Goal: Browse casually: Explore the website without a specific task or goal

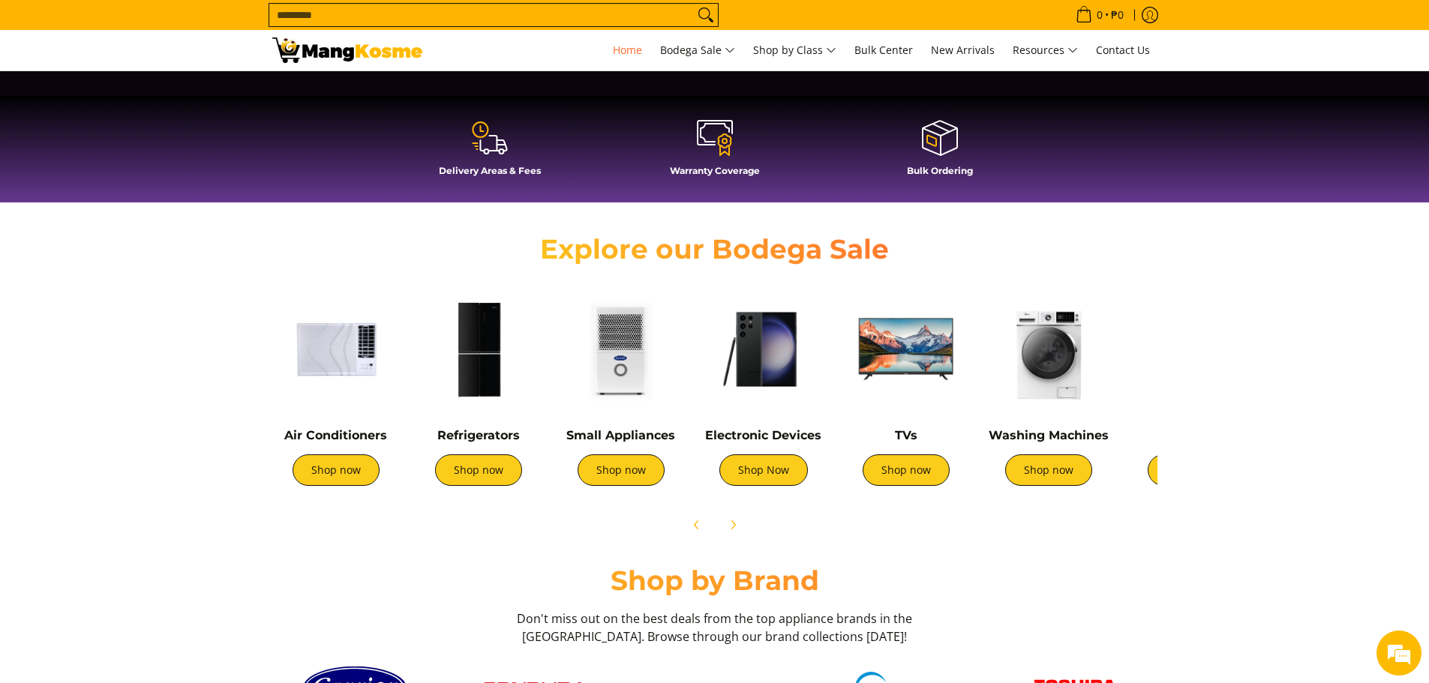
scroll to position [0, 596]
click at [735, 522] on icon "Next" at bounding box center [733, 525] width 12 height 12
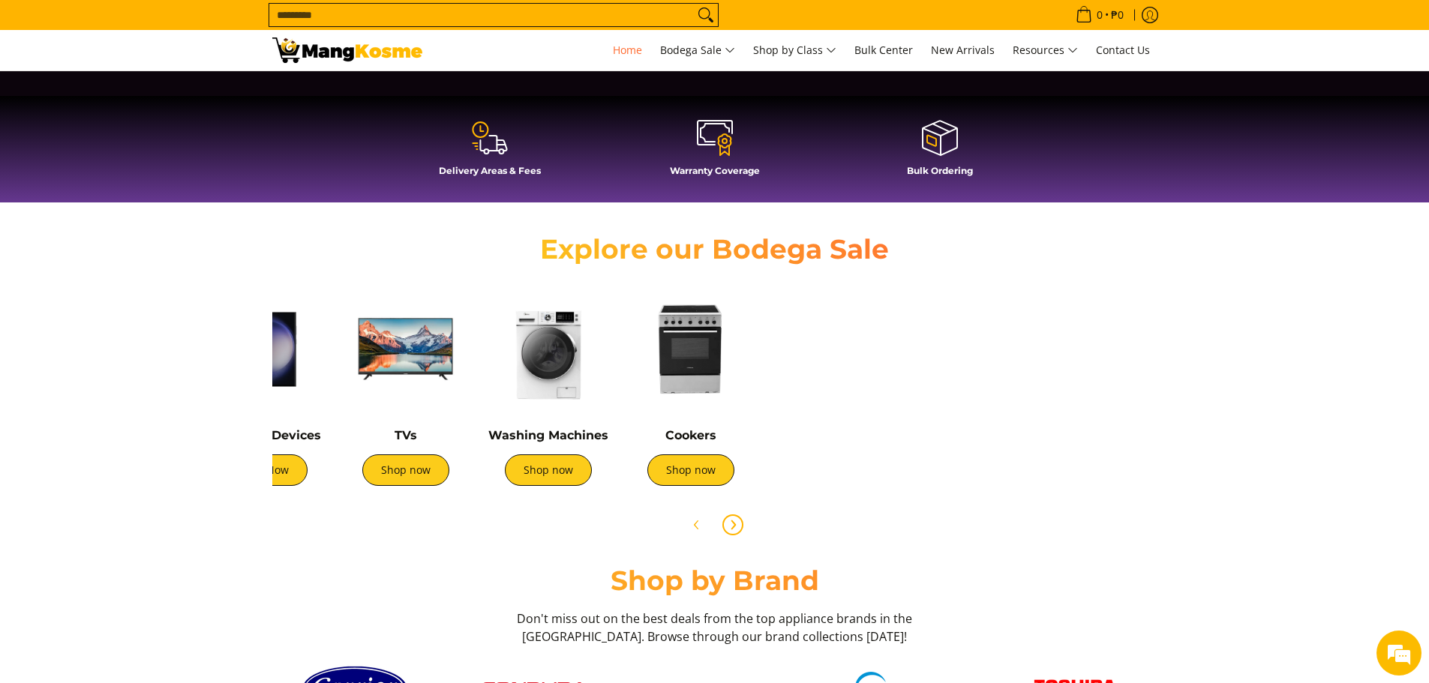
scroll to position [0, 1193]
click at [547, 487] on div "Washing Machines Shop now" at bounding box center [549, 464] width 128 height 73
click at [547, 473] on link "Shop now" at bounding box center [548, 471] width 87 height 32
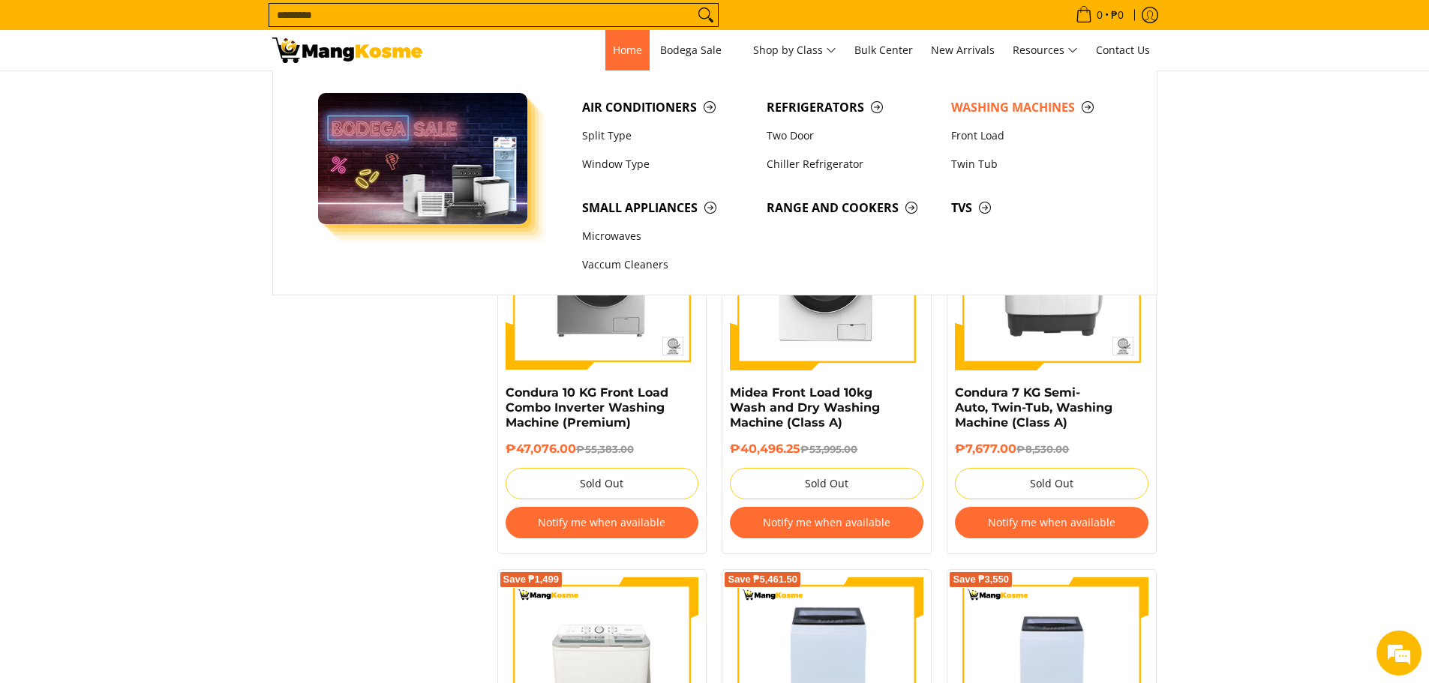
scroll to position [1264, 0]
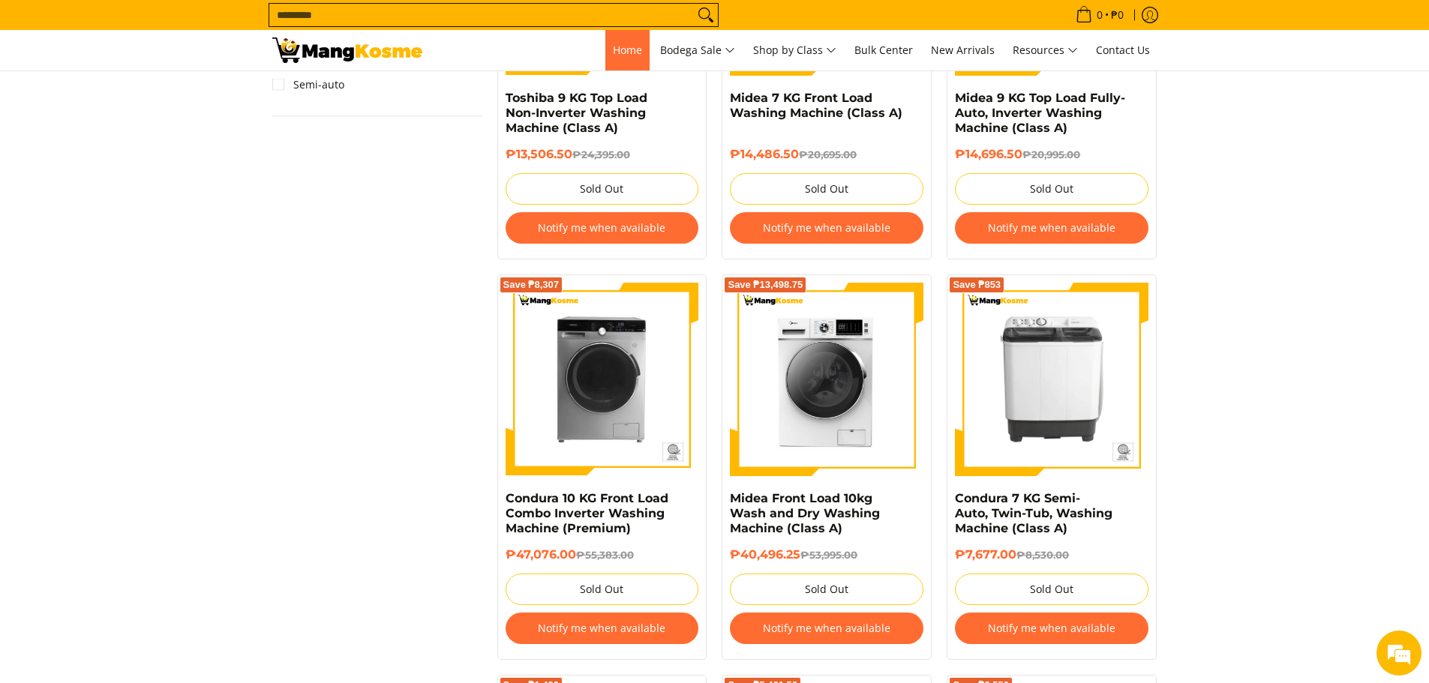
click at [627, 47] on span "Home" at bounding box center [627, 50] width 29 height 14
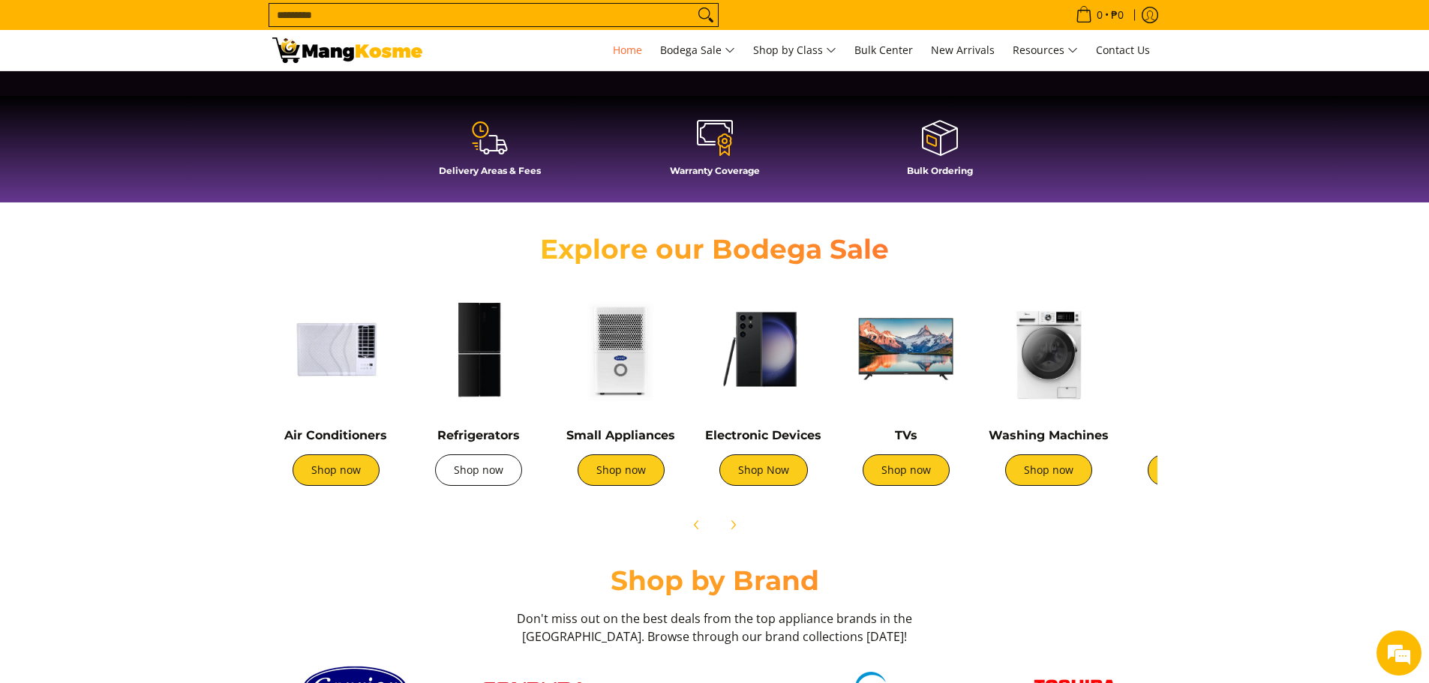
click at [493, 469] on link "Shop now" at bounding box center [478, 471] width 87 height 32
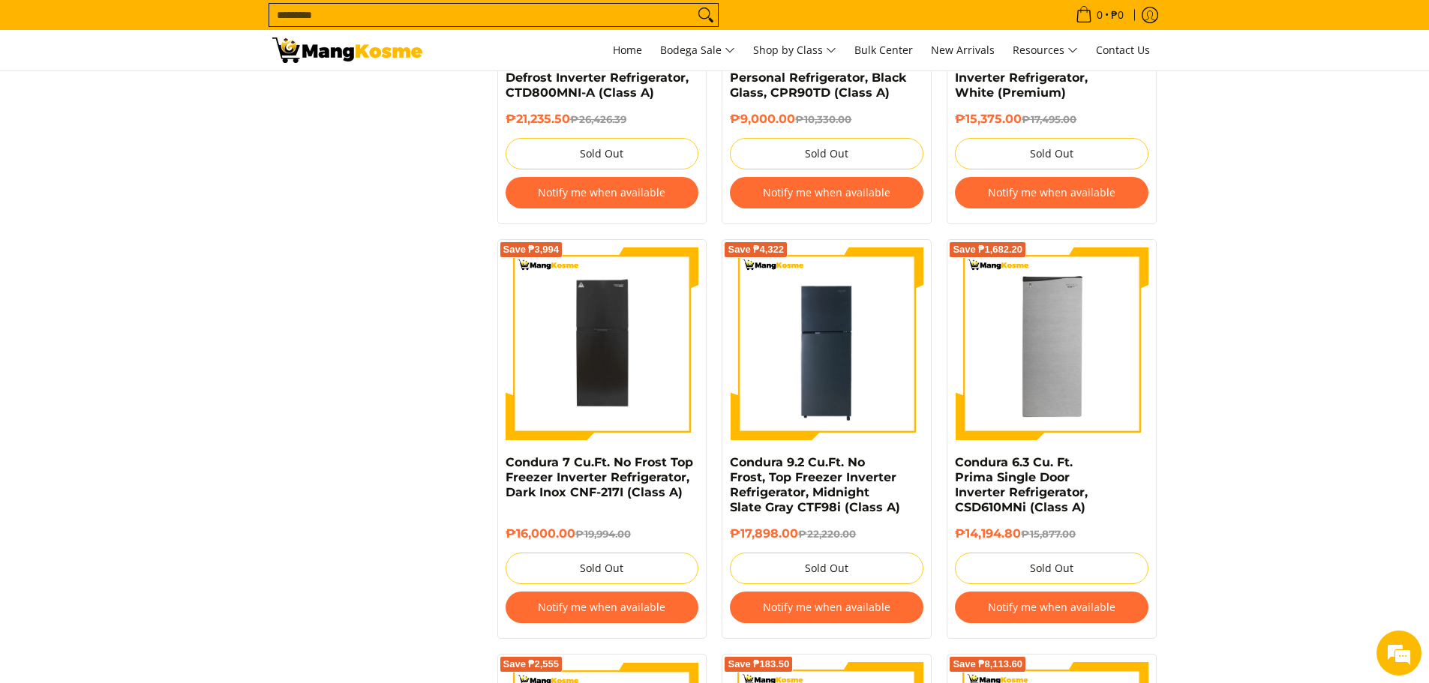
scroll to position [1950, 0]
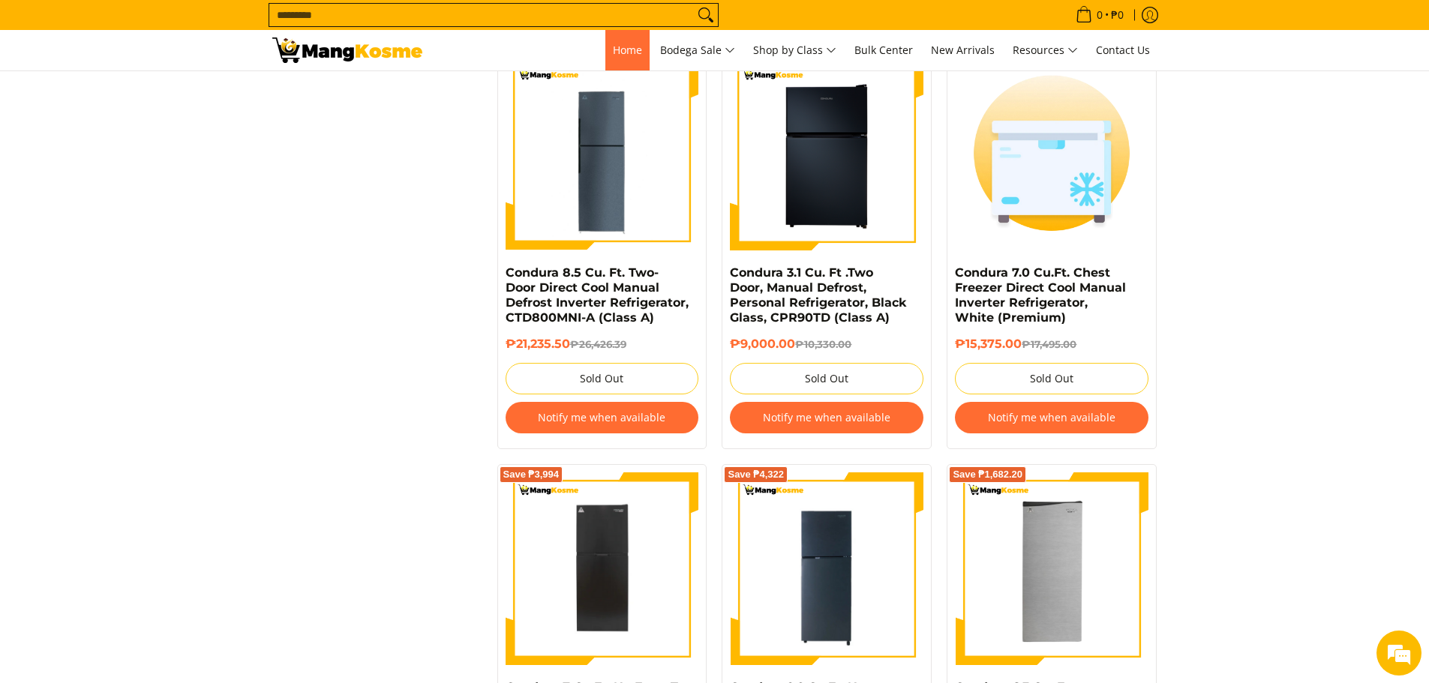
click at [605, 43] on link "Home" at bounding box center [627, 50] width 44 height 41
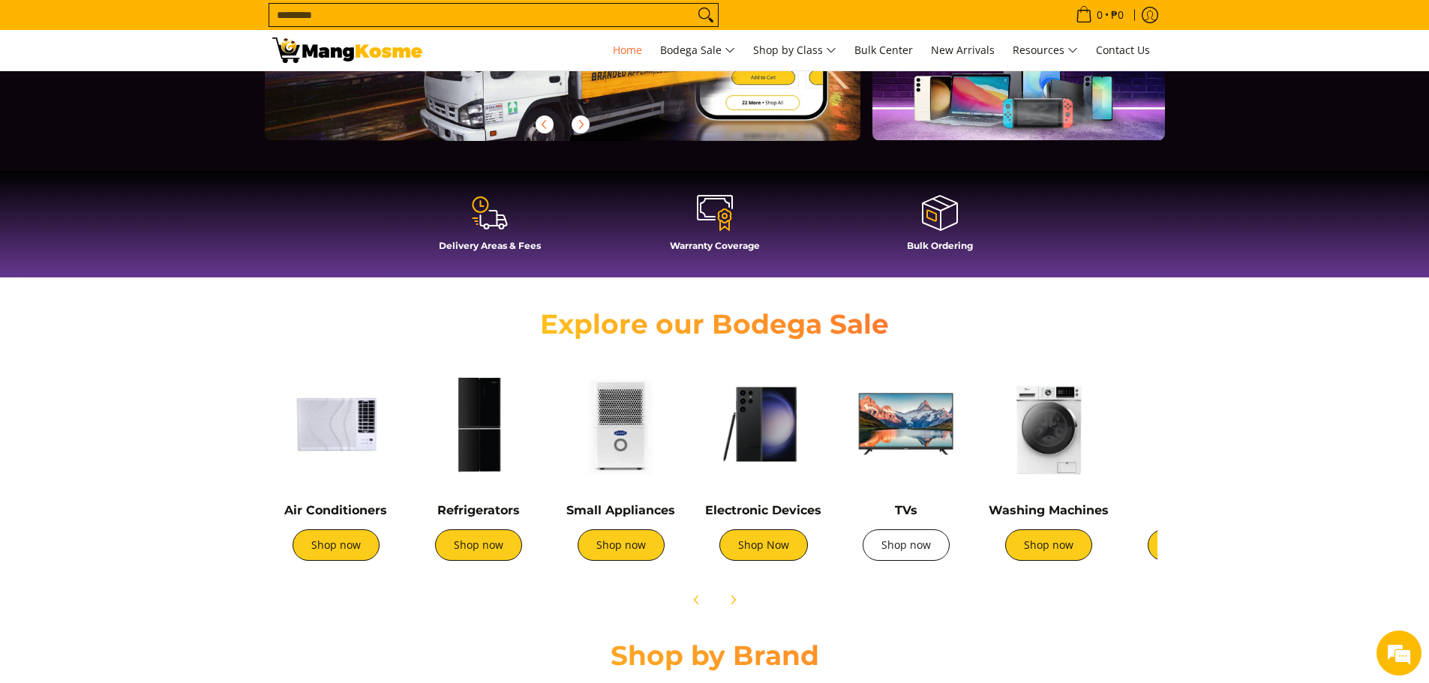
click at [918, 554] on link "Shop now" at bounding box center [906, 546] width 87 height 32
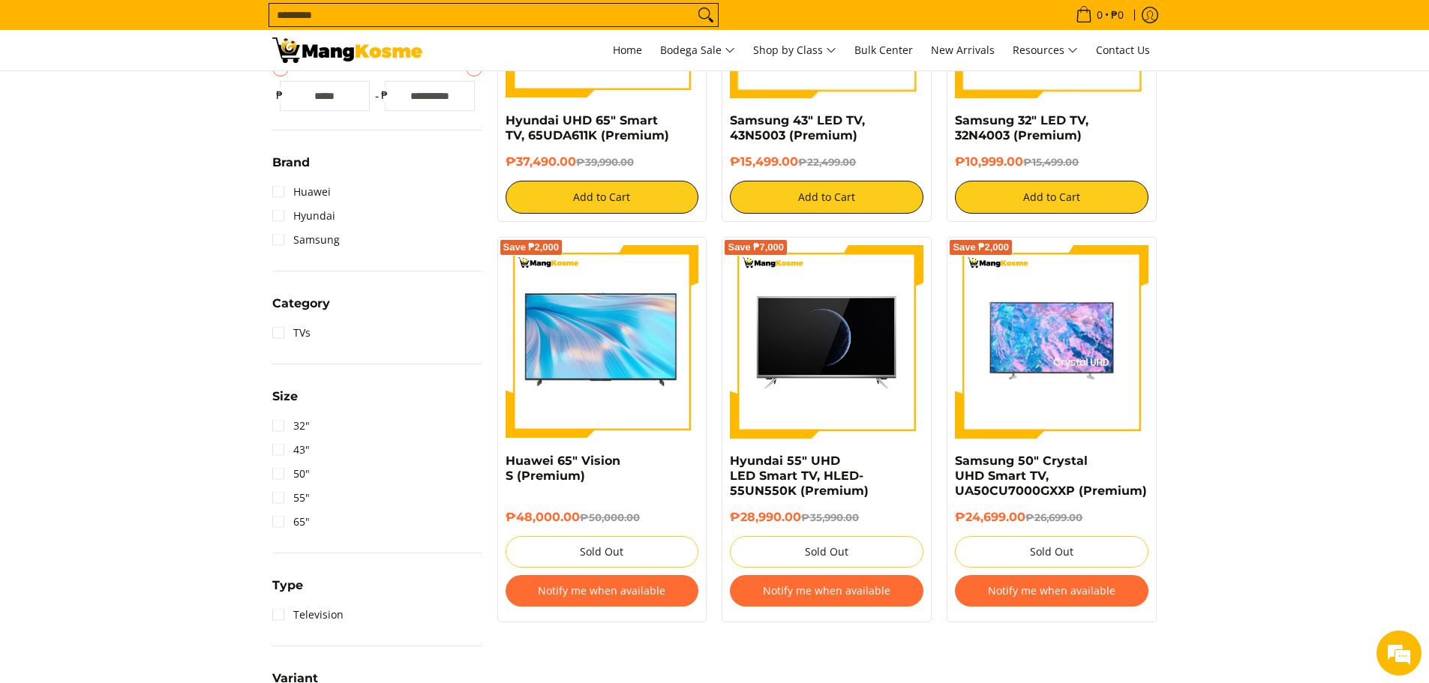
scroll to position [600, 0]
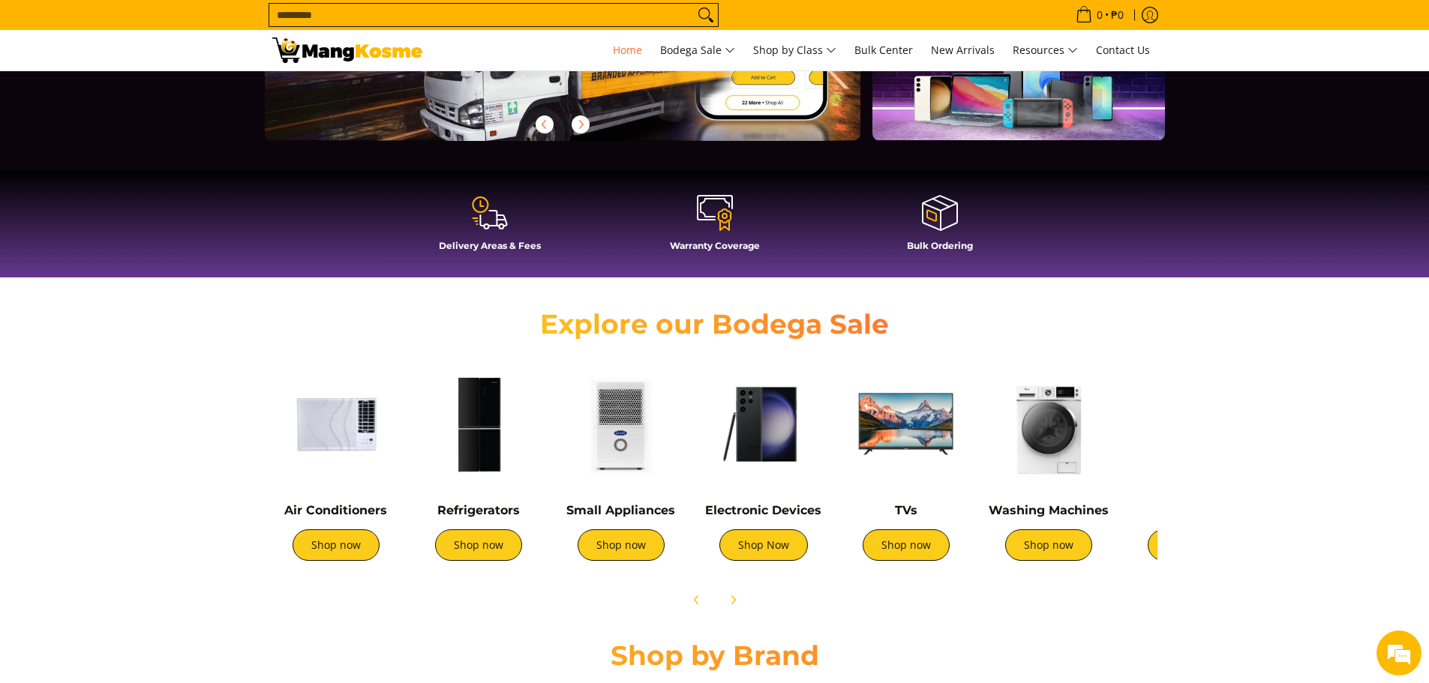
scroll to position [300, 0]
